Goal: Task Accomplishment & Management: Complete application form

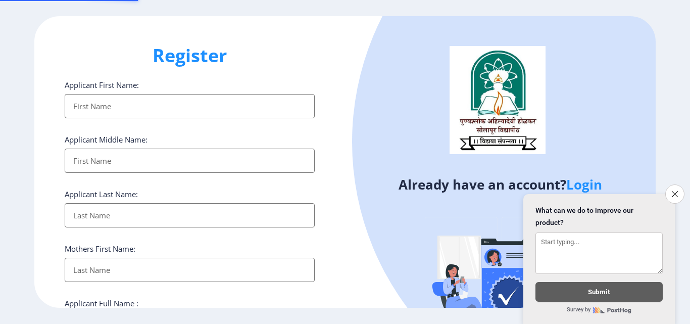
select select
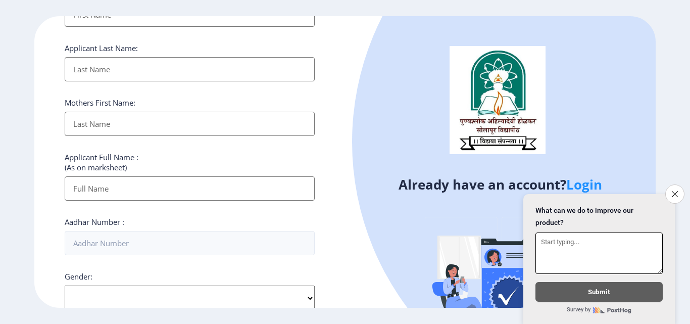
scroll to position [303, 0]
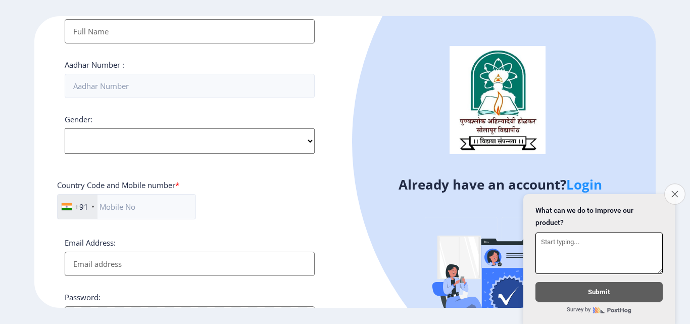
click at [674, 190] on icon "Close survey" at bounding box center [674, 193] width 7 height 7
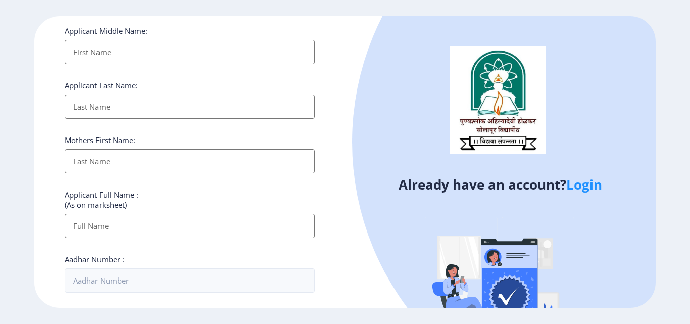
scroll to position [0, 0]
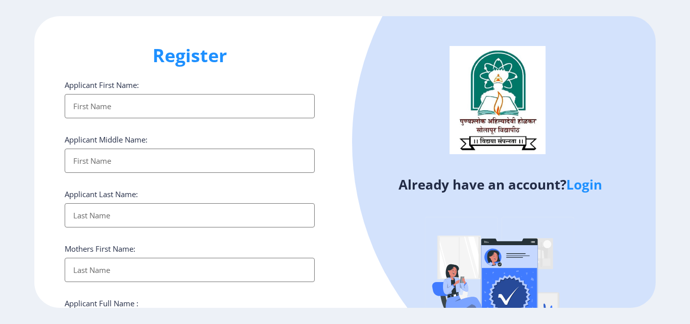
click at [96, 103] on input "Applicant First Name:" at bounding box center [190, 106] width 250 height 24
click at [96, 161] on input "Applicant First Name:" at bounding box center [190, 161] width 250 height 24
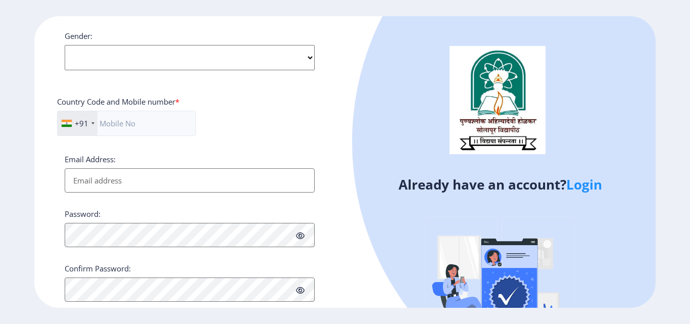
scroll to position [412, 0]
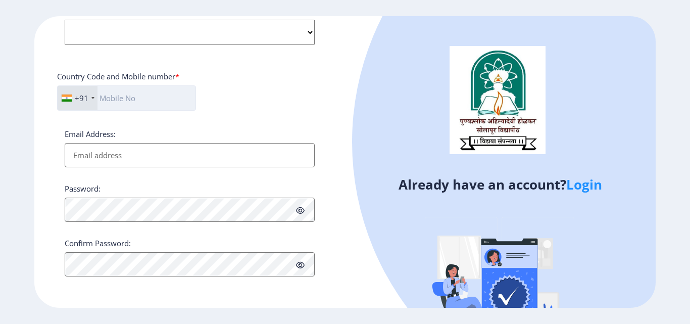
click at [110, 97] on input "text" at bounding box center [126, 97] width 139 height 25
click at [93, 100] on div "+91" at bounding box center [78, 98] width 40 height 24
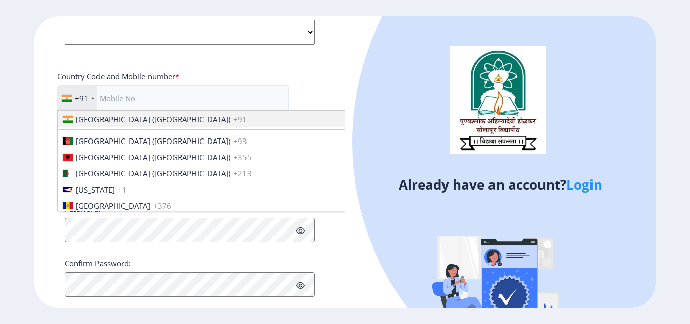
click at [93, 100] on div "+91" at bounding box center [78, 98] width 40 height 24
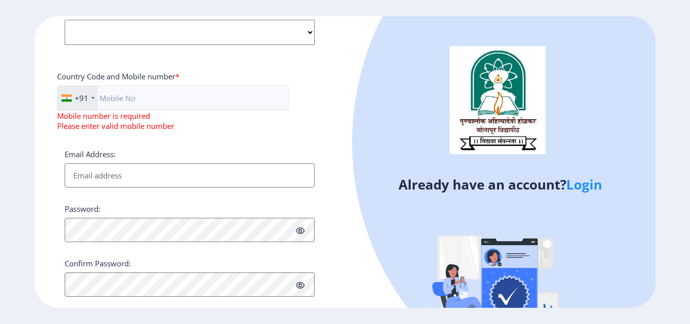
click at [93, 100] on div "+91" at bounding box center [78, 98] width 40 height 24
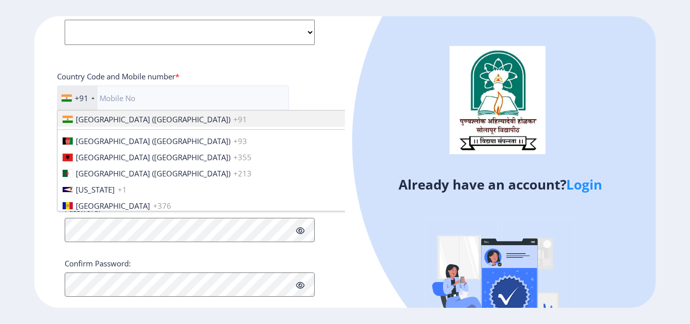
click at [93, 100] on div "+91" at bounding box center [78, 98] width 40 height 24
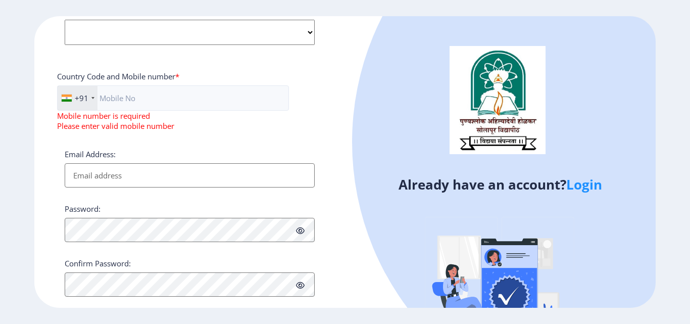
click at [93, 100] on div "+91" at bounding box center [78, 98] width 40 height 24
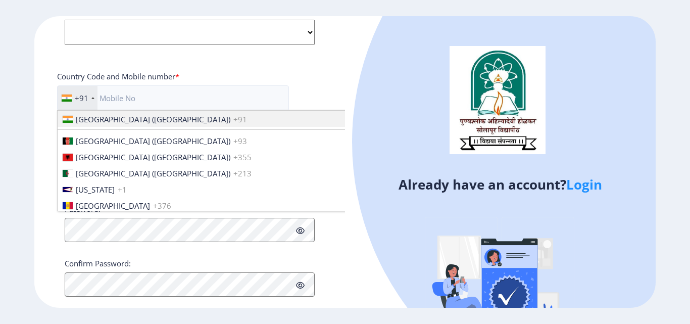
click at [93, 100] on div "+91" at bounding box center [78, 98] width 40 height 24
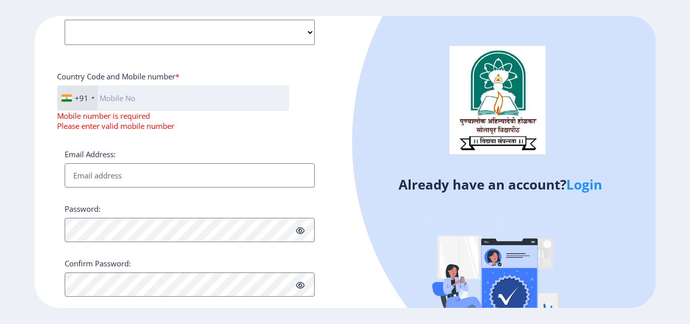
click at [121, 97] on input "text" at bounding box center [173, 97] width 232 height 25
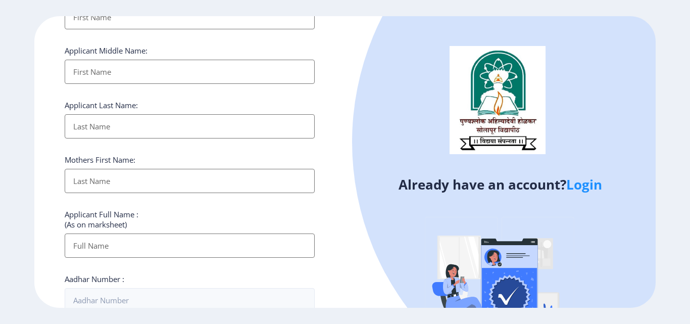
scroll to position [0, 0]
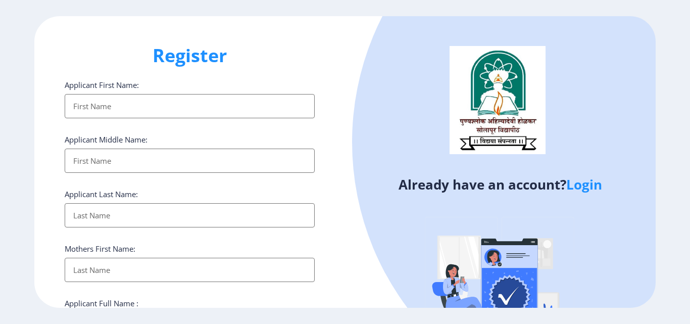
click at [580, 186] on link "Login" at bounding box center [584, 184] width 36 height 18
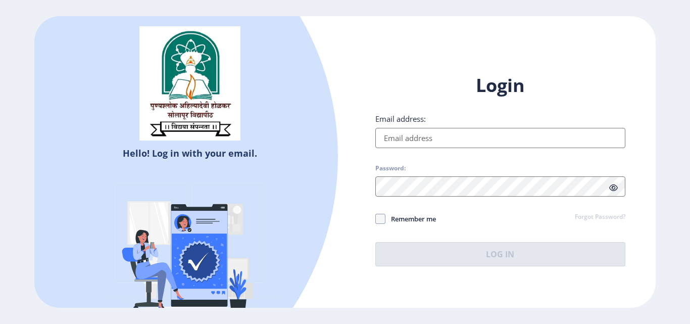
click at [423, 140] on input "Email address:" at bounding box center [500, 138] width 250 height 20
click at [402, 138] on input "Email address:" at bounding box center [500, 138] width 250 height 20
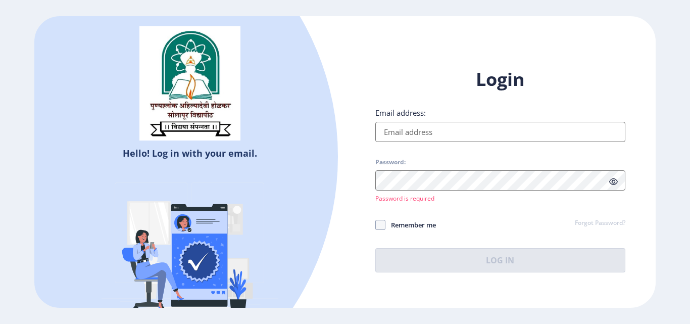
select select
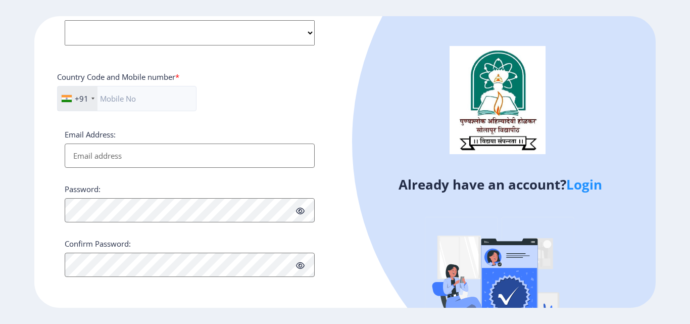
scroll to position [412, 0]
click at [302, 212] on icon at bounding box center [300, 211] width 9 height 8
click at [303, 266] on icon at bounding box center [300, 265] width 9 height 8
